Goal: Transaction & Acquisition: Purchase product/service

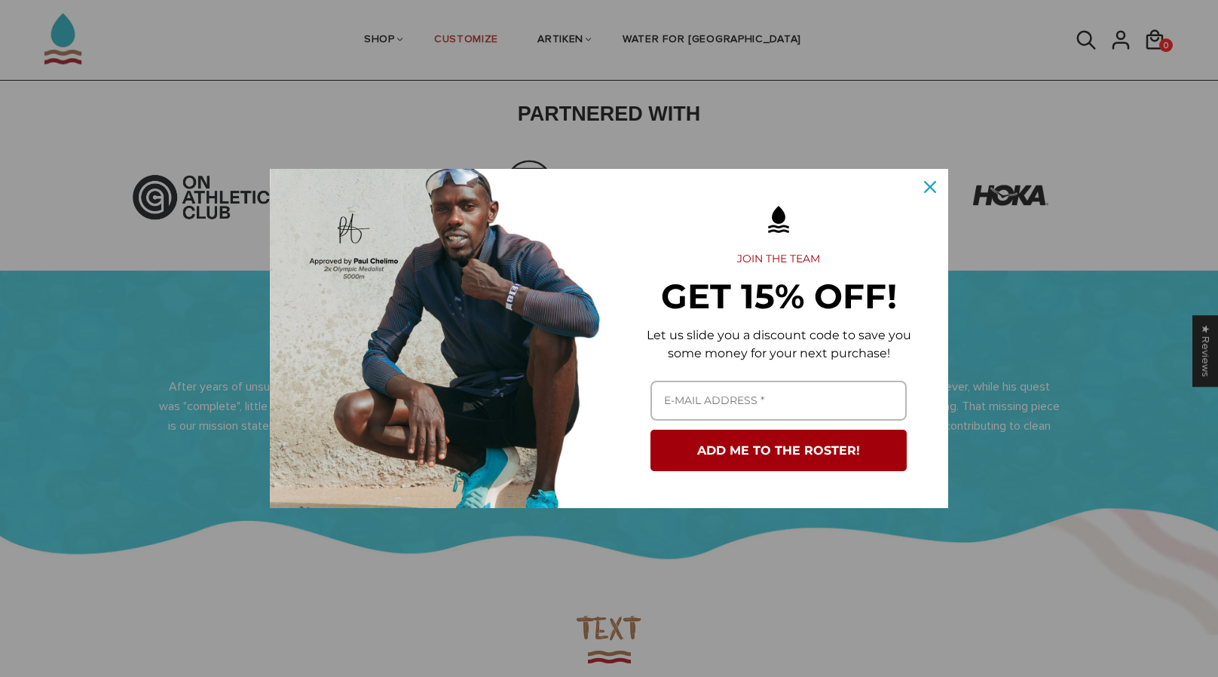
scroll to position [521, 0]
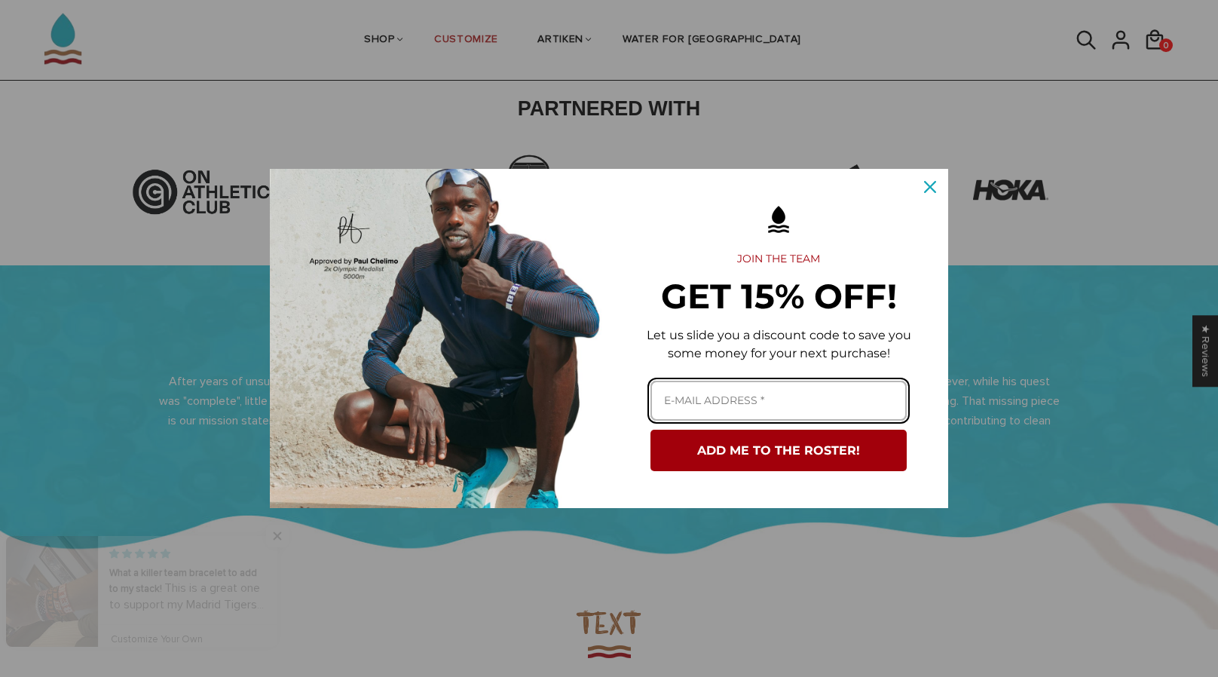
click at [739, 409] on input "Email field" at bounding box center [778, 401] width 256 height 40
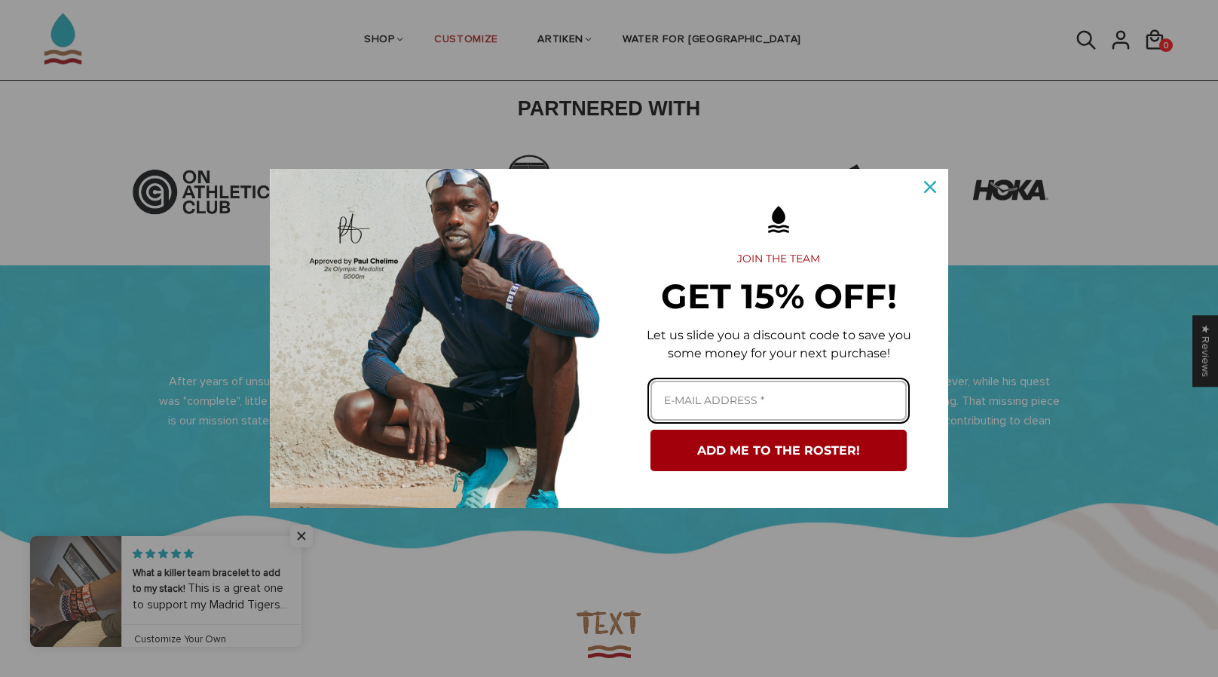
type input "maxim060207@gmail.com"
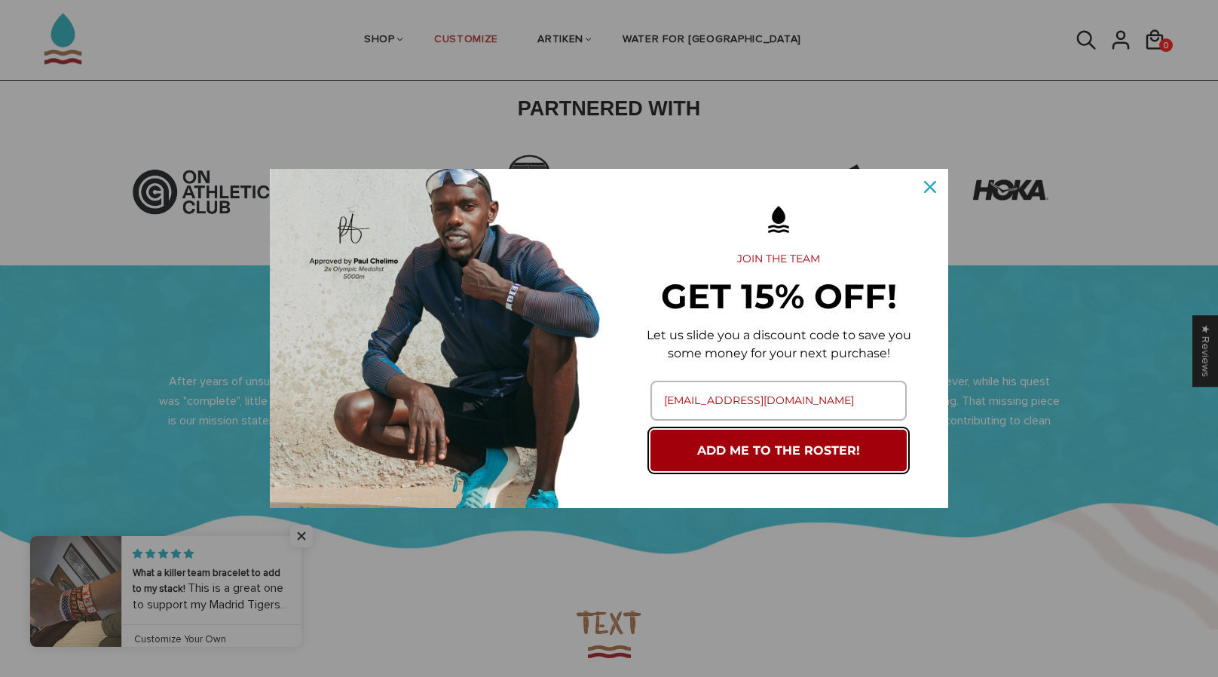
click at [748, 448] on button "ADD ME TO THE ROSTER!" at bounding box center [778, 450] width 256 height 41
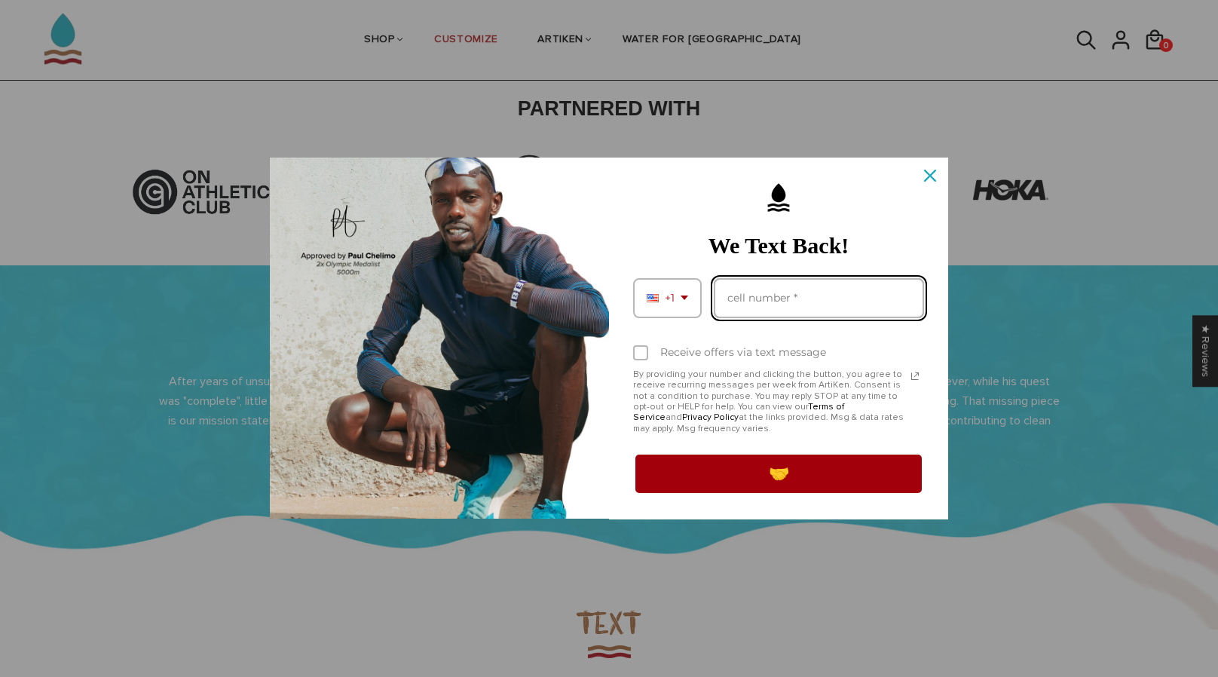
click at [799, 292] on input "Phone number field" at bounding box center [819, 298] width 210 height 40
click at [655, 424] on p "By providing your number and clicking the button, you agree to receive recurrin…" at bounding box center [769, 401] width 273 height 65
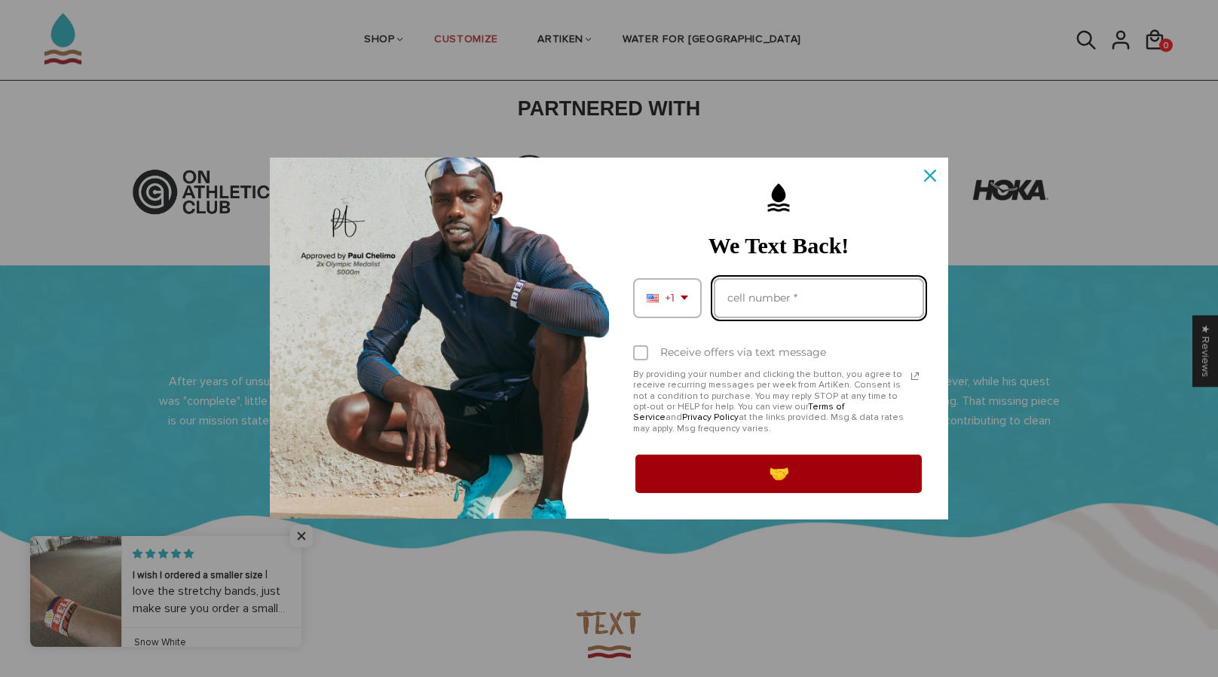
click at [815, 292] on input "Phone number field" at bounding box center [819, 298] width 210 height 40
type input "7348929212"
click at [812, 216] on div "Marketing offer form" at bounding box center [778, 198] width 309 height 50
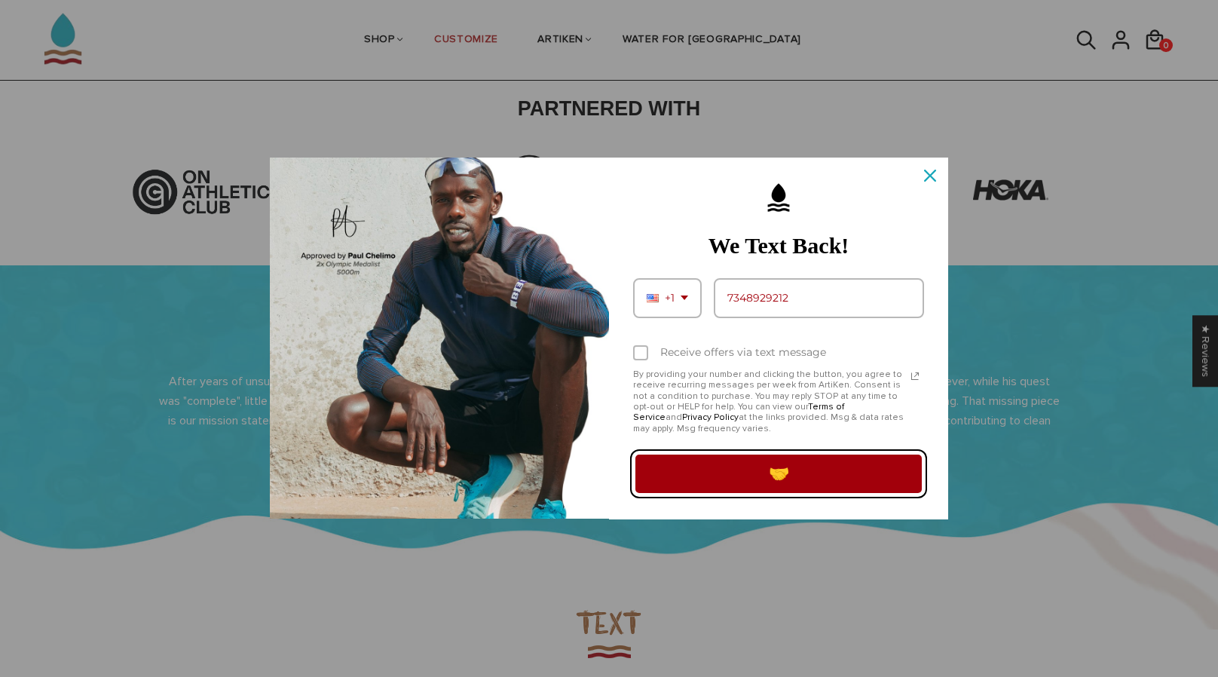
click at [800, 478] on button "🤝" at bounding box center [778, 473] width 291 height 42
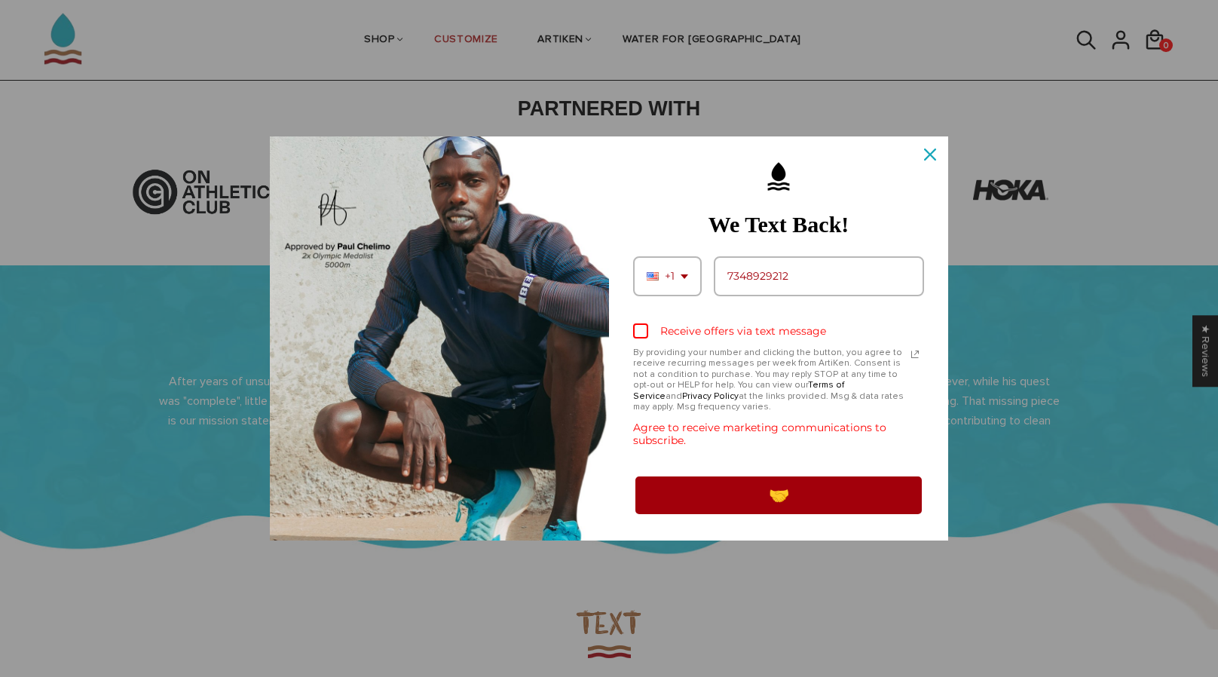
click at [645, 325] on div "Marketing offer form" at bounding box center [640, 330] width 15 height 15
click at [643, 327] on input "Receive offers via text message" at bounding box center [638, 332] width 10 height 10
checkbox input "true"
click at [799, 517] on div "Something went wrong! 🤝" at bounding box center [778, 495] width 309 height 60
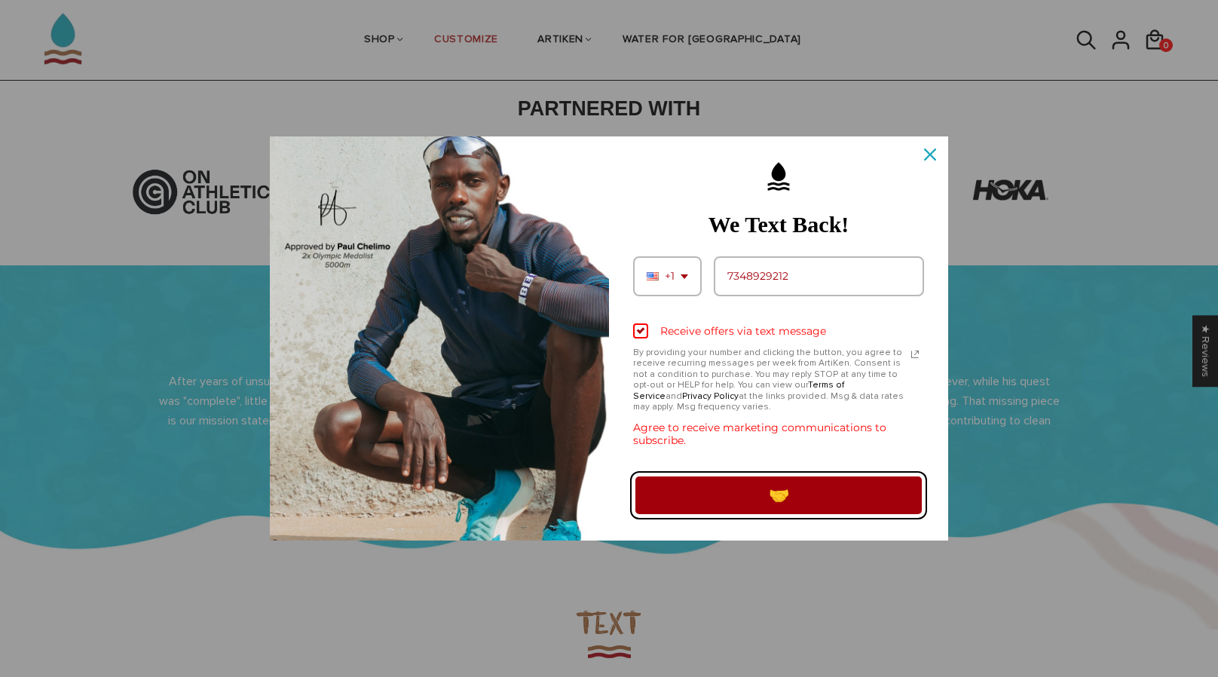
click at [808, 512] on button "🤝" at bounding box center [778, 495] width 291 height 42
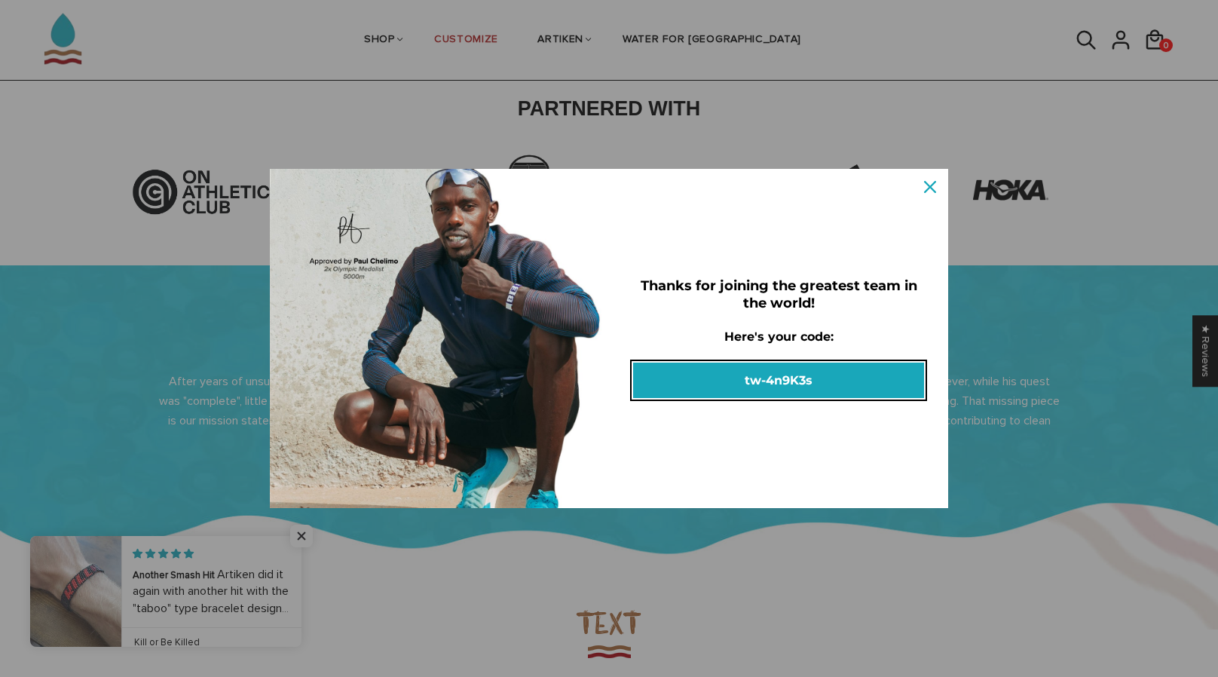
click at [788, 378] on button "tw-4n9K3s" at bounding box center [778, 380] width 291 height 35
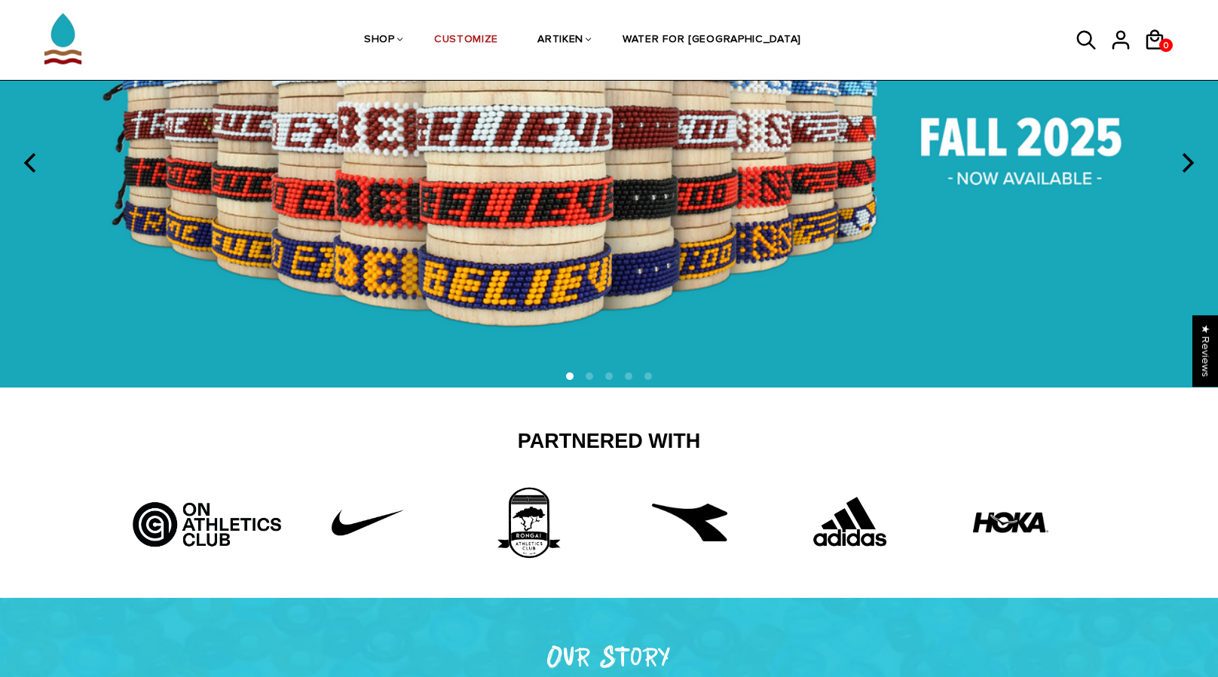
scroll to position [181, 0]
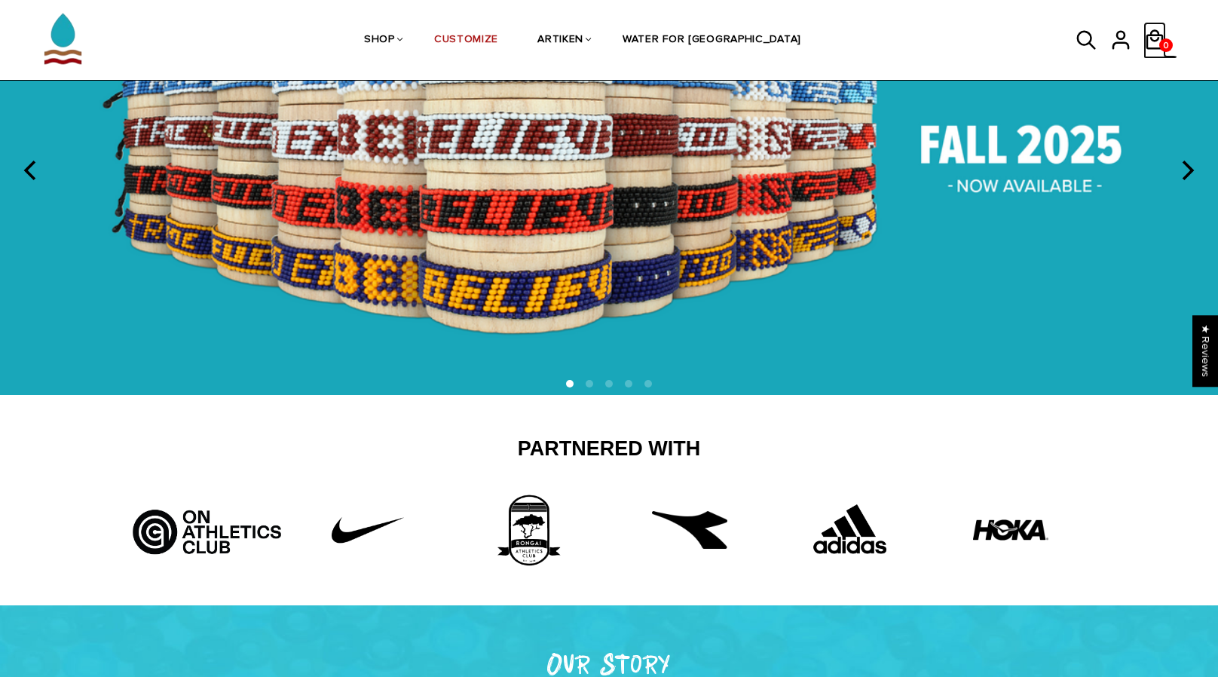
click at [1161, 31] on icon at bounding box center [1154, 40] width 23 height 36
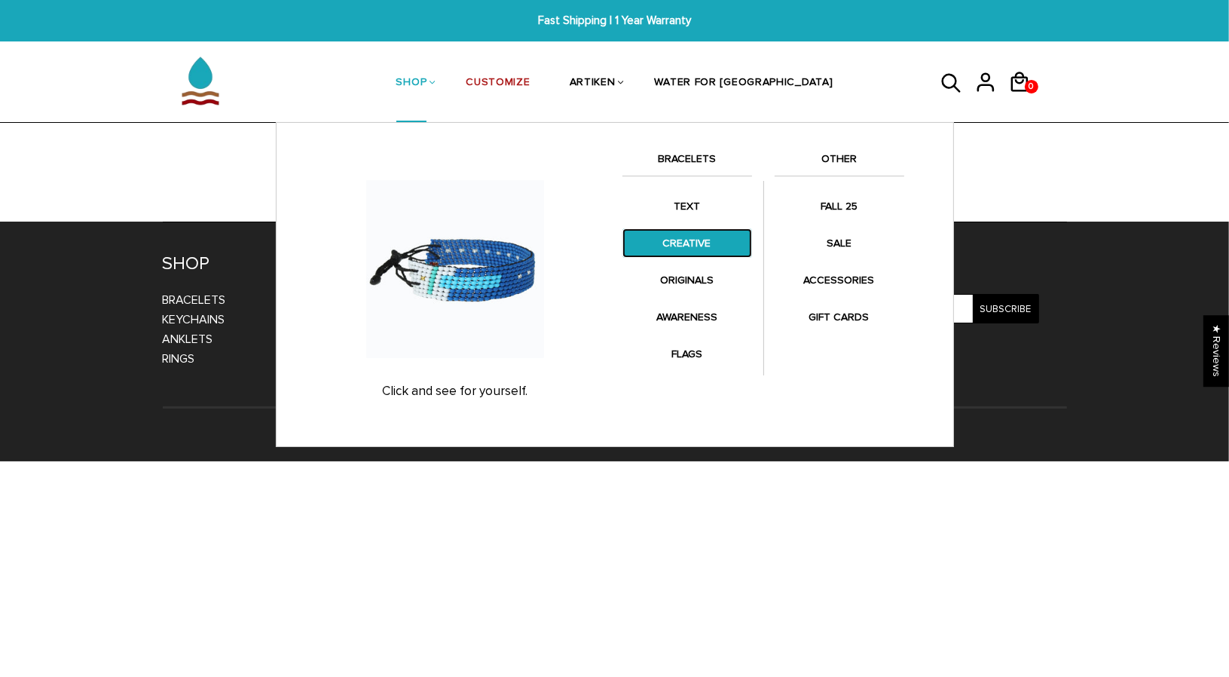
click at [682, 234] on link "CREATIVE" at bounding box center [688, 242] width 130 height 29
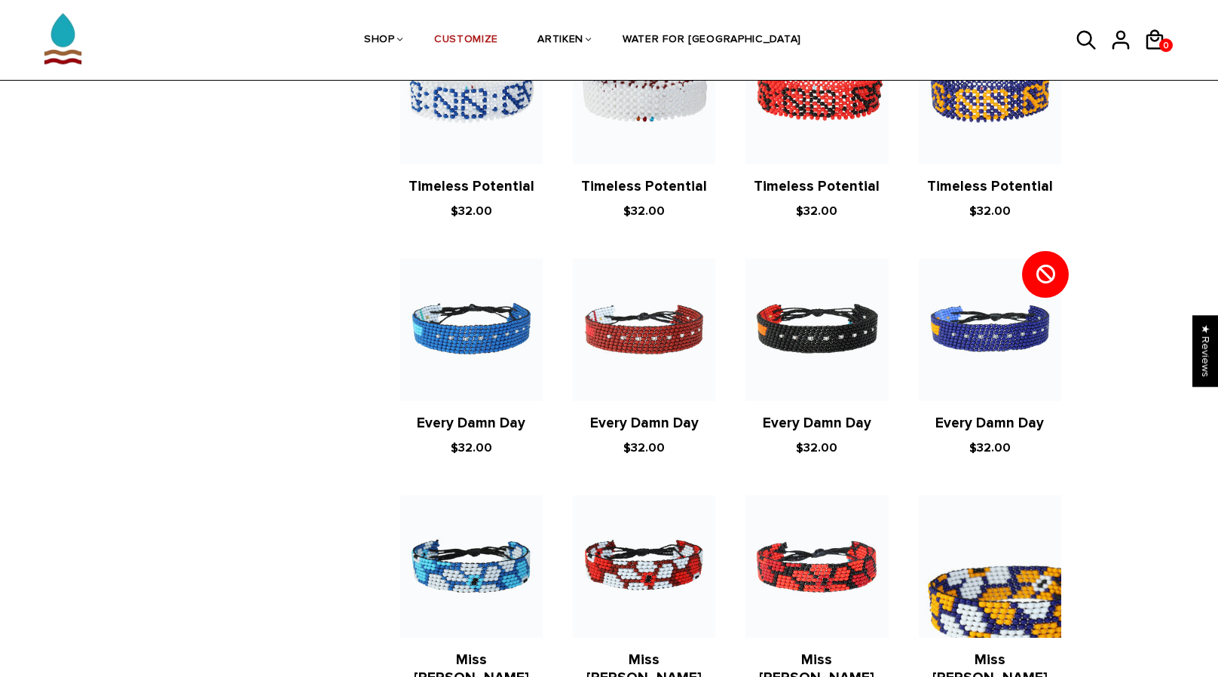
scroll to position [909, 0]
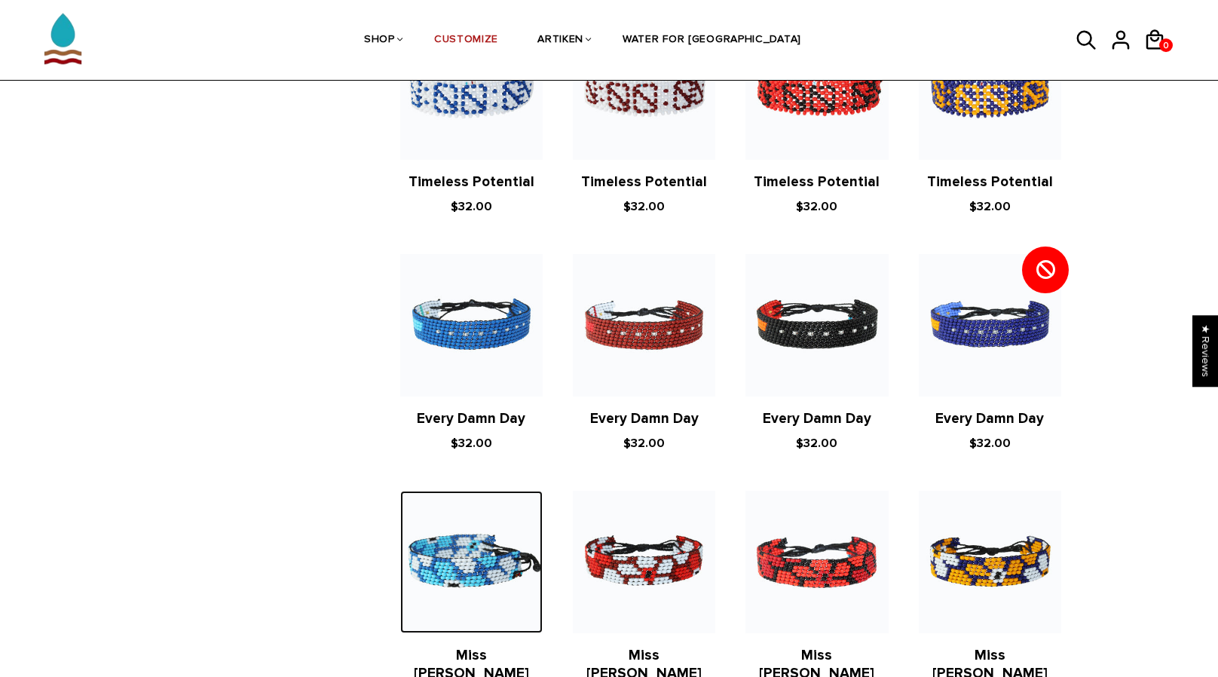
click at [462, 491] on img at bounding box center [471, 562] width 142 height 142
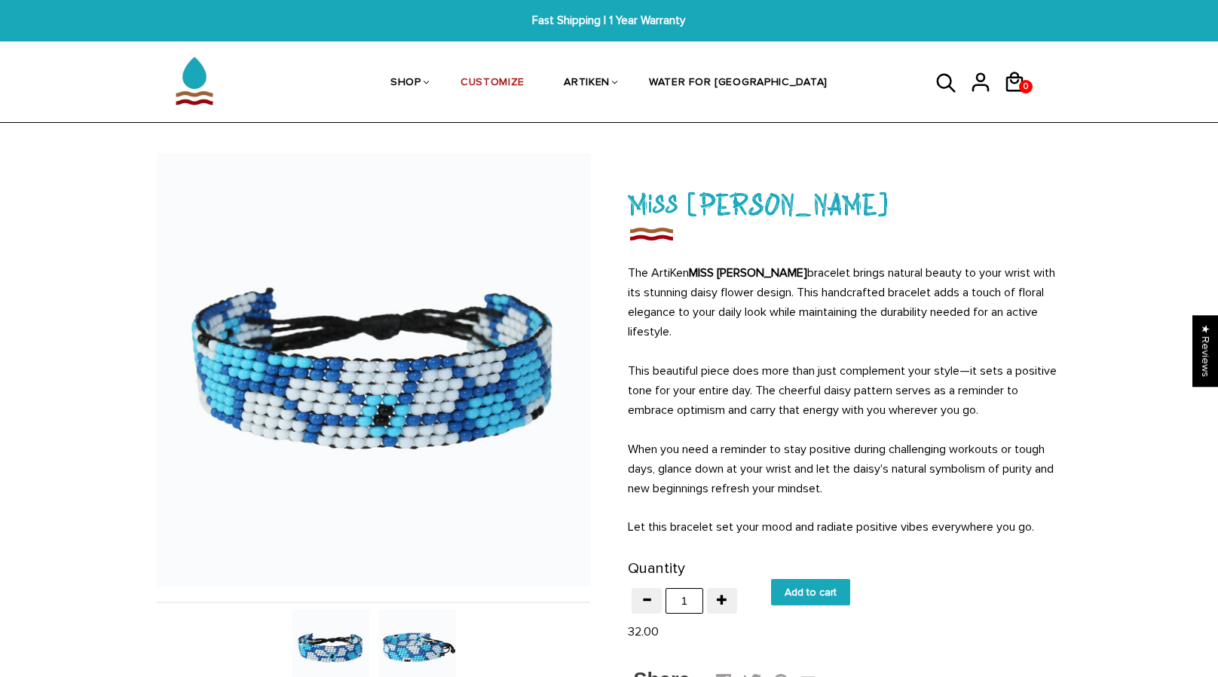
click at [840, 580] on input "Add to cart" at bounding box center [810, 592] width 79 height 26
type input "Add to cart"
click at [1020, 69] on icon at bounding box center [1014, 82] width 23 height 36
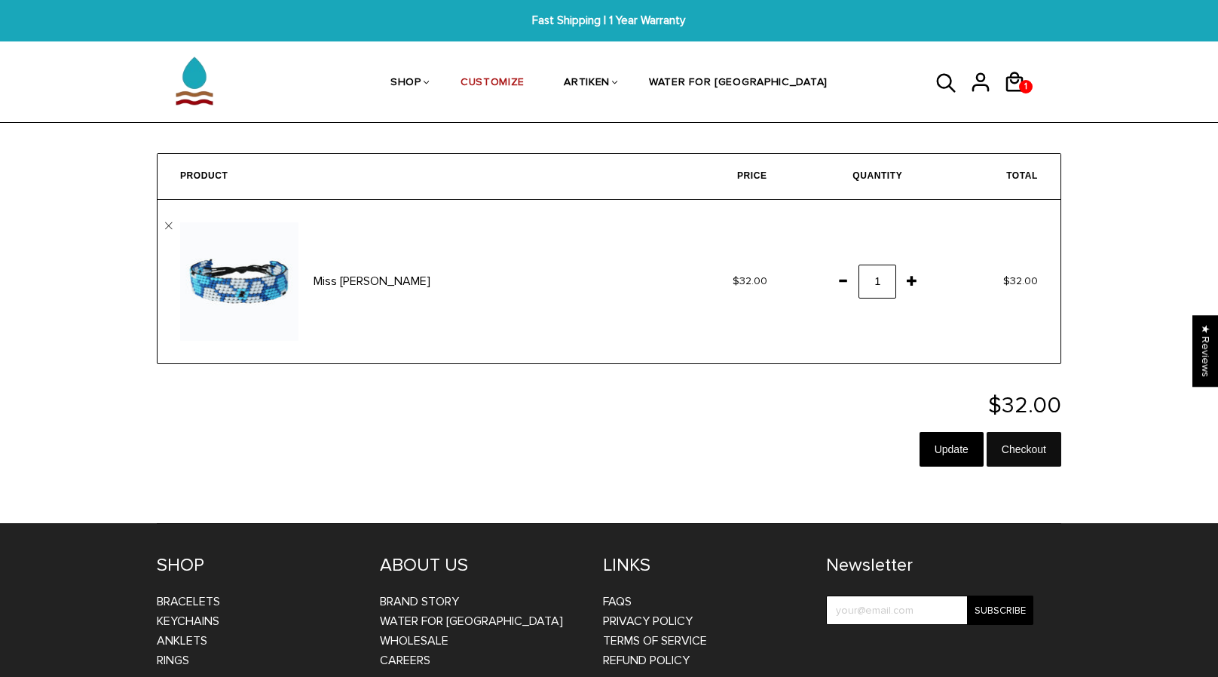
click at [1016, 442] on input "Checkout" at bounding box center [1024, 449] width 75 height 35
